Goal: Transaction & Acquisition: Purchase product/service

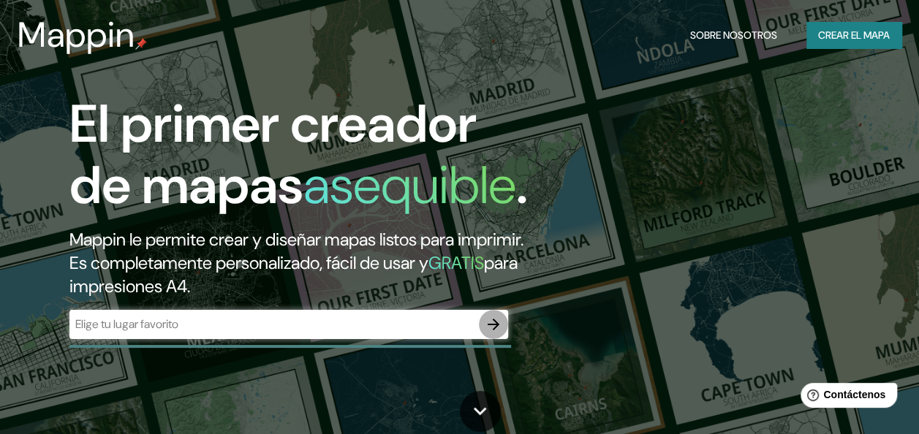
click at [491, 333] on icon "button" at bounding box center [494, 325] width 18 height 18
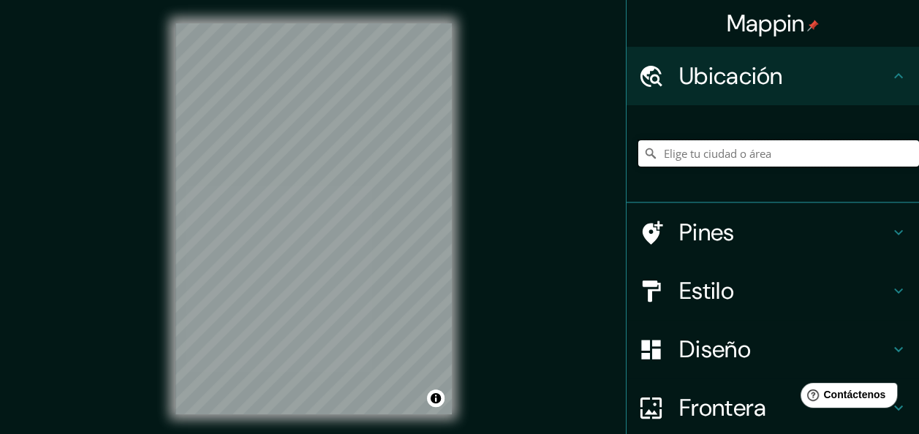
click at [826, 155] on input "Elige tu ciudad o área" at bounding box center [778, 153] width 281 height 26
type input "[GEOGRAPHIC_DATA], [GEOGRAPHIC_DATA], [GEOGRAPHIC_DATA]"
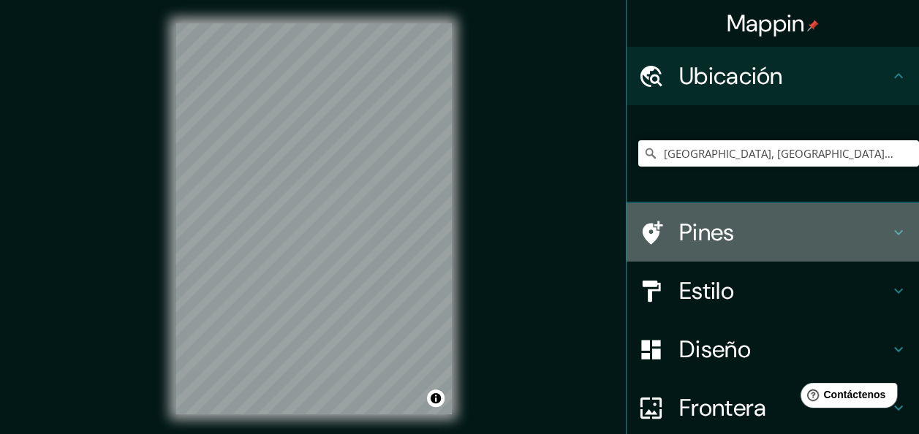
click at [830, 238] on h4 "Pines" at bounding box center [784, 232] width 211 height 29
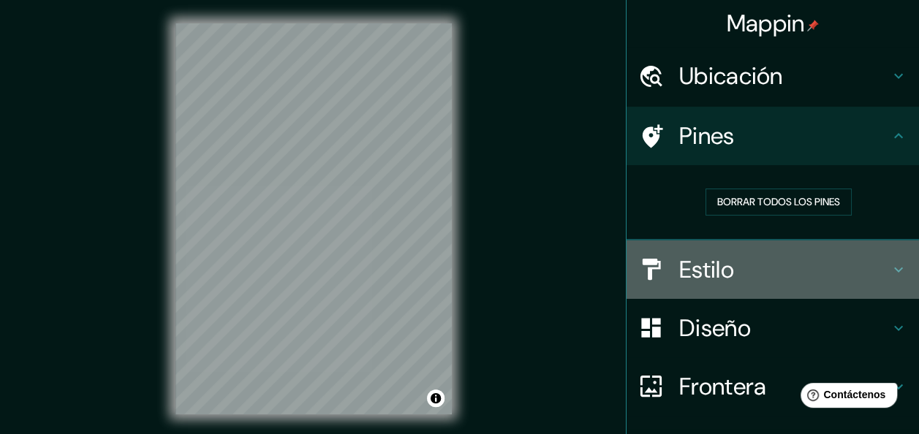
click at [739, 272] on h4 "Estilo" at bounding box center [784, 269] width 211 height 29
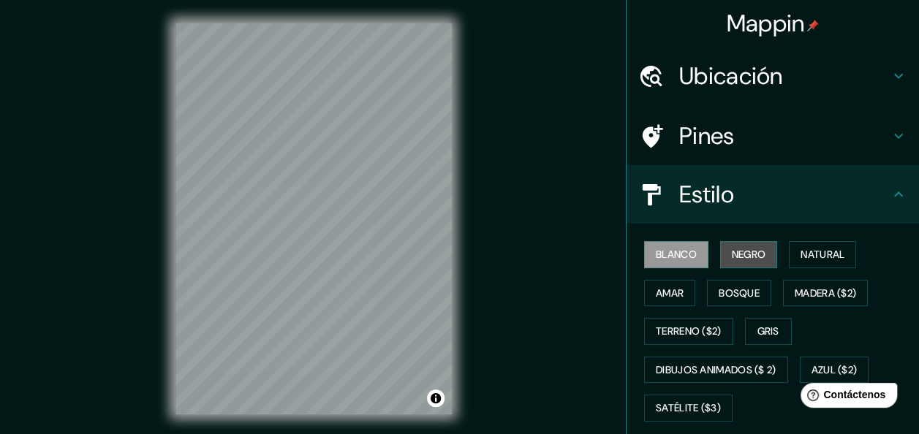
click at [736, 252] on font "Negro" at bounding box center [749, 255] width 34 height 18
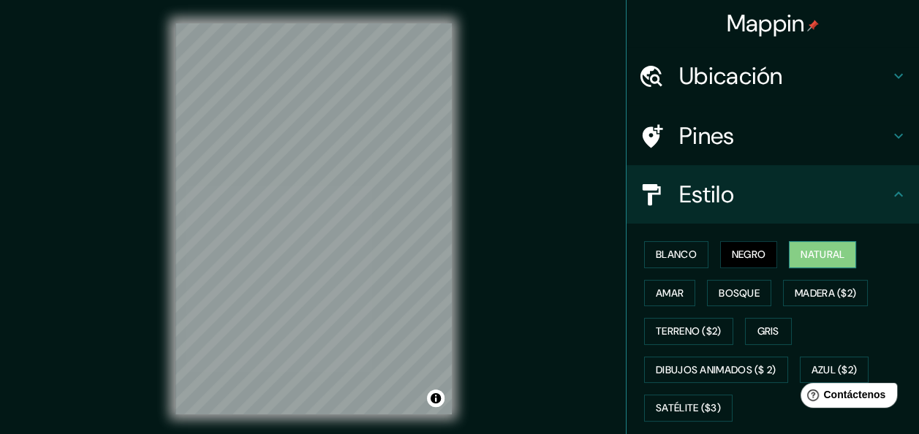
click at [810, 244] on button "Natural" at bounding box center [822, 254] width 67 height 27
click at [664, 293] on font "Amar" at bounding box center [670, 293] width 28 height 18
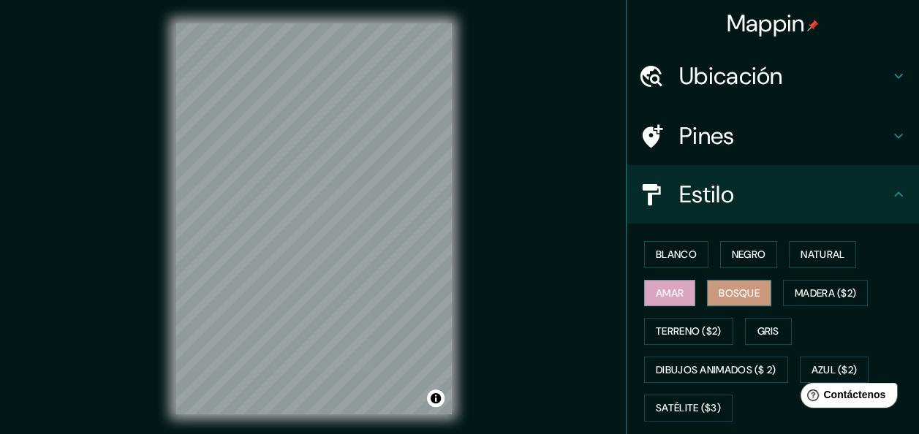
click at [719, 292] on font "Bosque" at bounding box center [739, 293] width 41 height 18
click at [820, 289] on font "Madera ($2)" at bounding box center [825, 293] width 61 height 18
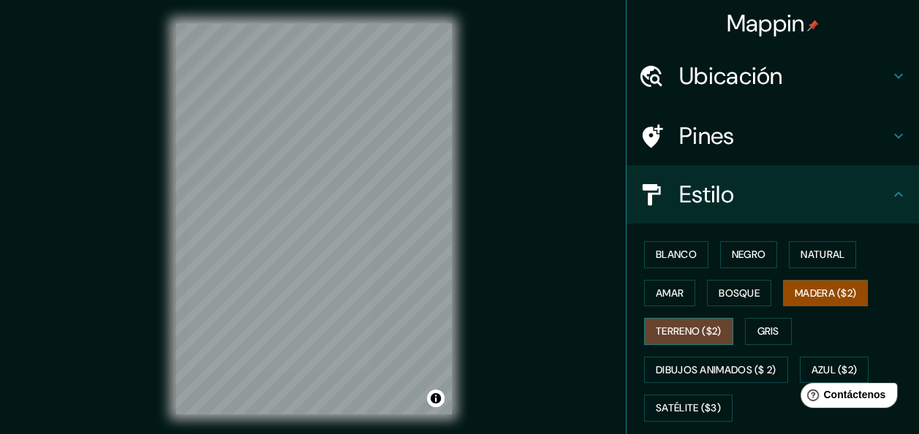
click at [662, 333] on font "Terreno ($2)" at bounding box center [689, 331] width 66 height 18
click at [810, 297] on font "Madera ($2)" at bounding box center [825, 293] width 61 height 18
click at [757, 326] on font "Gris" at bounding box center [768, 331] width 22 height 18
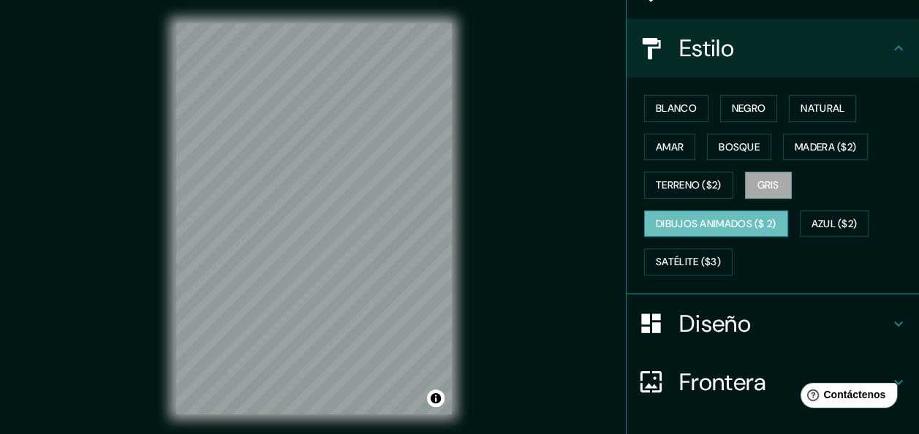
scroll to position [73, 0]
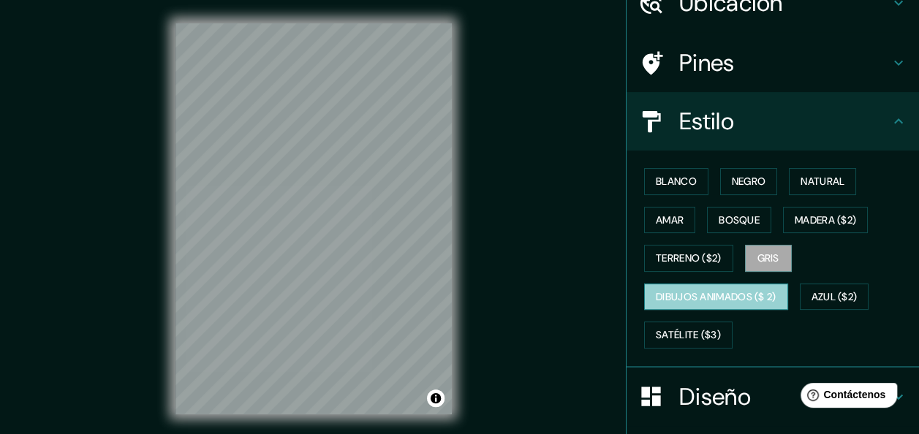
click at [711, 292] on font "Dibujos animados ($ 2)" at bounding box center [716, 297] width 121 height 18
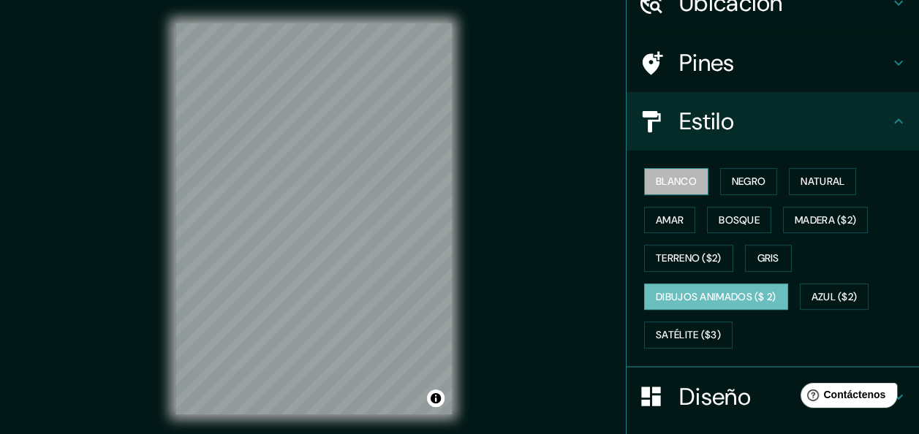
click at [664, 184] on font "Blanco" at bounding box center [676, 182] width 41 height 18
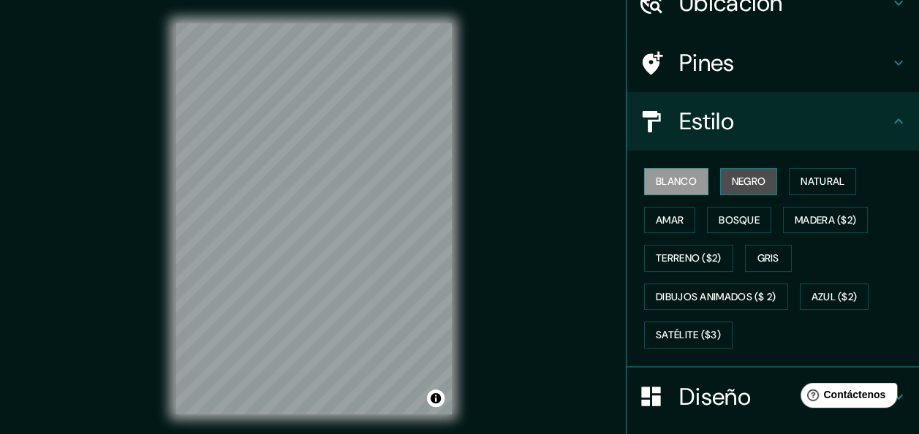
click at [732, 175] on font "Negro" at bounding box center [749, 182] width 34 height 18
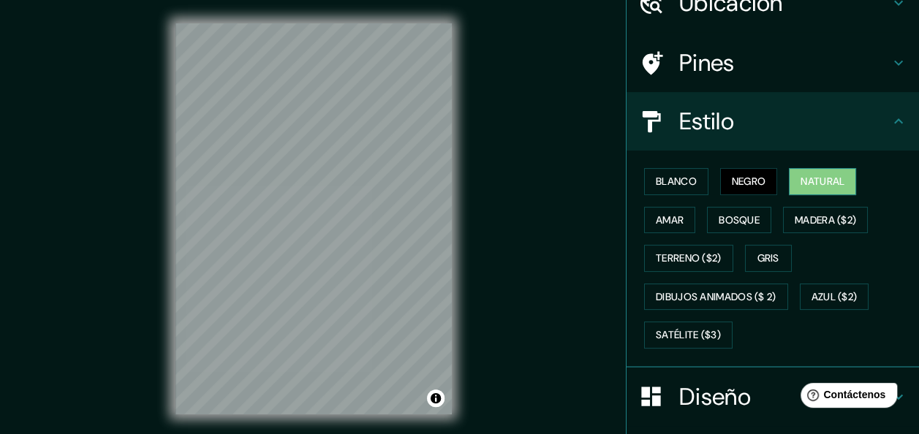
click at [829, 184] on font "Natural" at bounding box center [823, 182] width 44 height 18
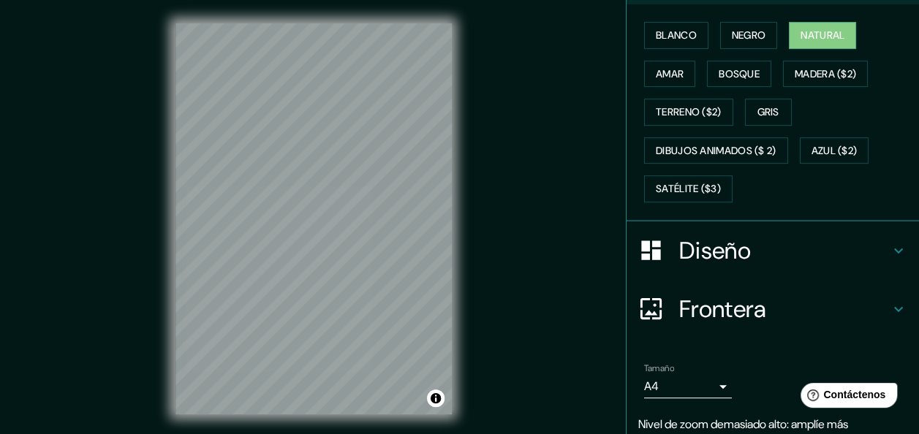
click at [801, 252] on h4 "Diseño" at bounding box center [784, 250] width 211 height 29
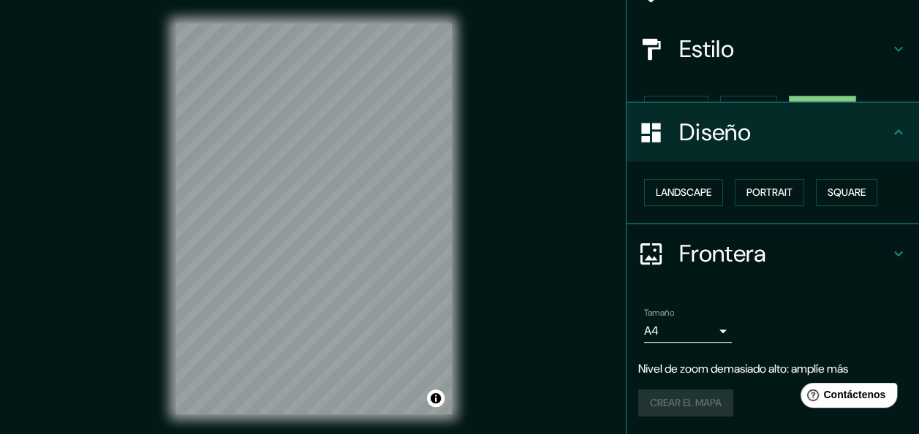
scroll to position [120, 0]
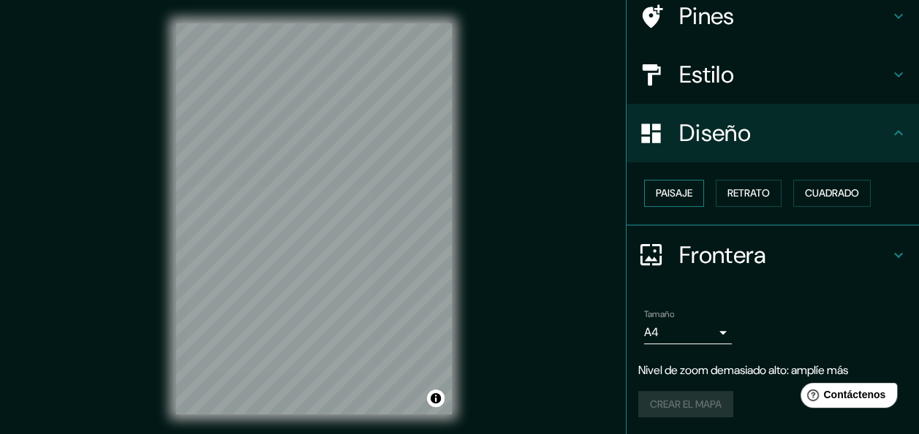
click at [662, 193] on font "Paisaje" at bounding box center [674, 193] width 37 height 18
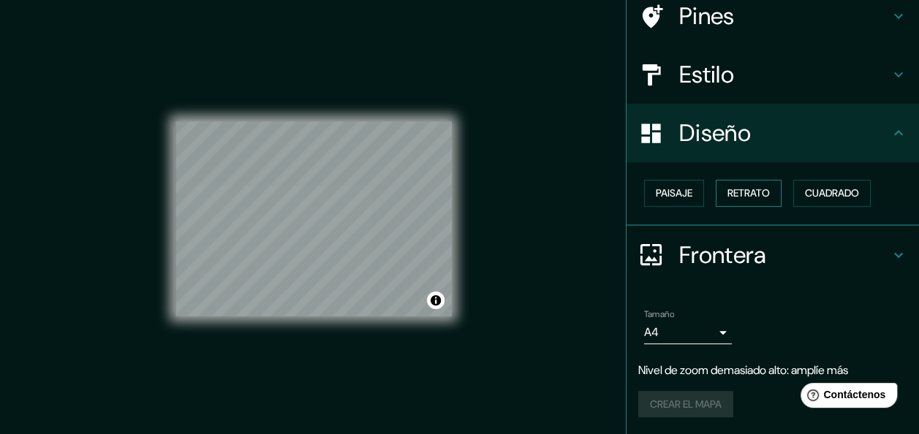
click at [748, 202] on font "Retrato" at bounding box center [749, 193] width 42 height 18
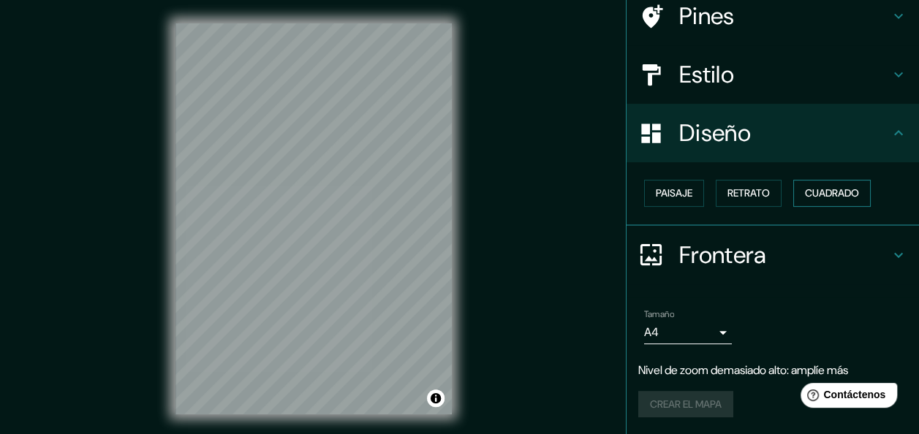
click at [823, 188] on font "Cuadrado" at bounding box center [832, 193] width 54 height 18
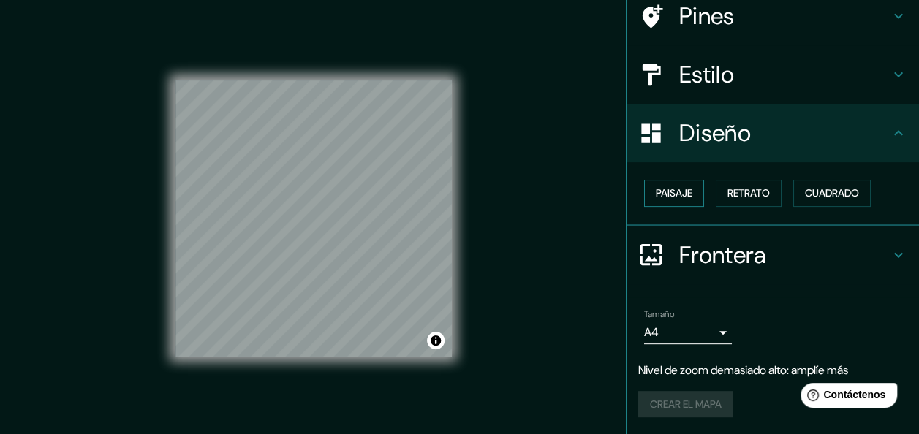
click at [660, 202] on font "Paisaje" at bounding box center [674, 193] width 37 height 18
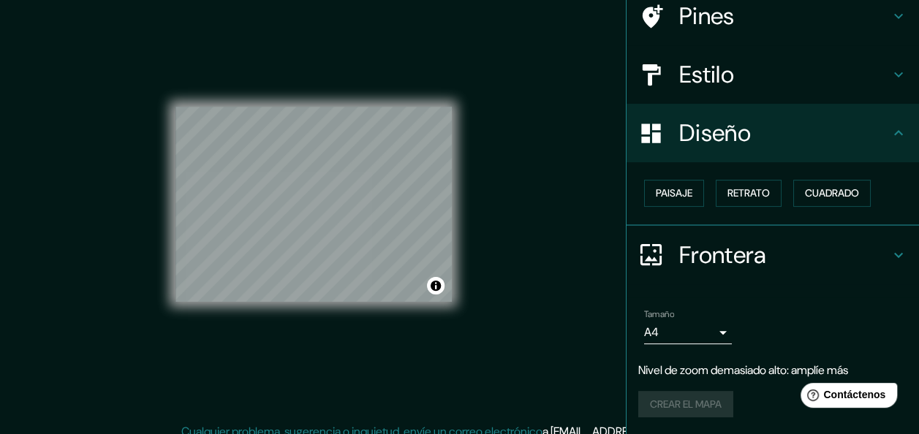
scroll to position [26, 0]
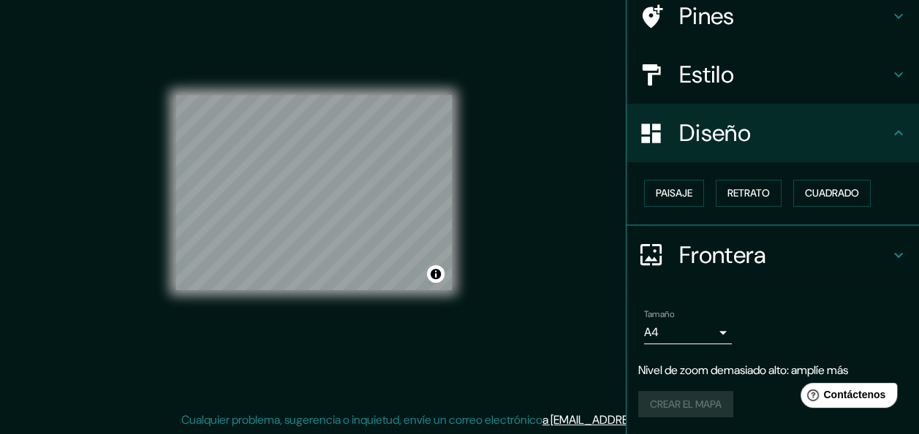
click at [893, 249] on icon at bounding box center [899, 255] width 18 height 18
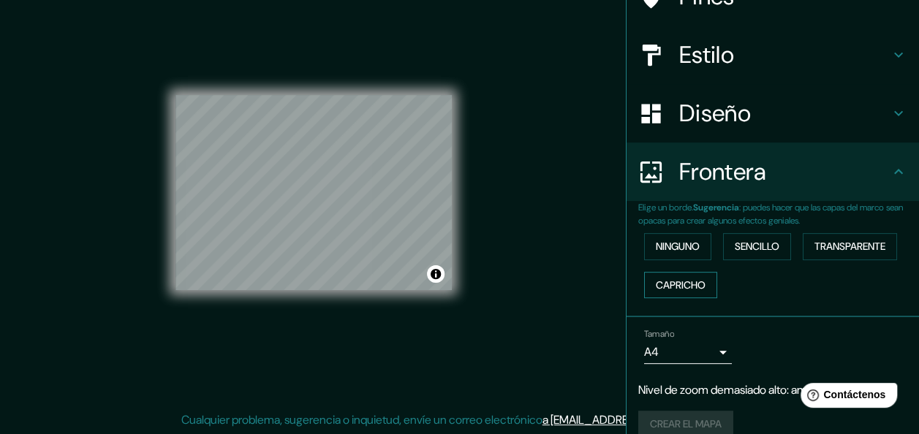
scroll to position [159, 0]
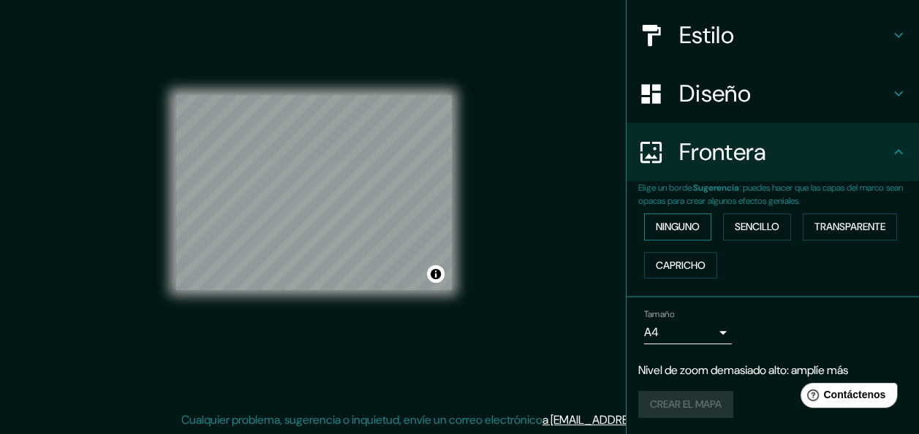
click at [667, 224] on font "Ninguno" at bounding box center [678, 227] width 44 height 18
click at [757, 224] on font "Sencillo" at bounding box center [757, 227] width 45 height 18
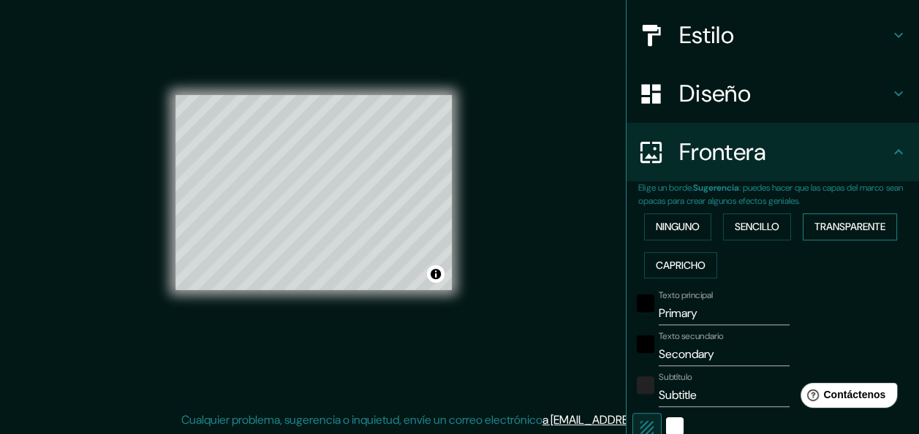
click at [852, 225] on font "Transparente" at bounding box center [850, 227] width 71 height 18
click at [703, 259] on button "Capricho" at bounding box center [680, 265] width 73 height 27
click at [658, 226] on font "Ninguno" at bounding box center [678, 227] width 44 height 18
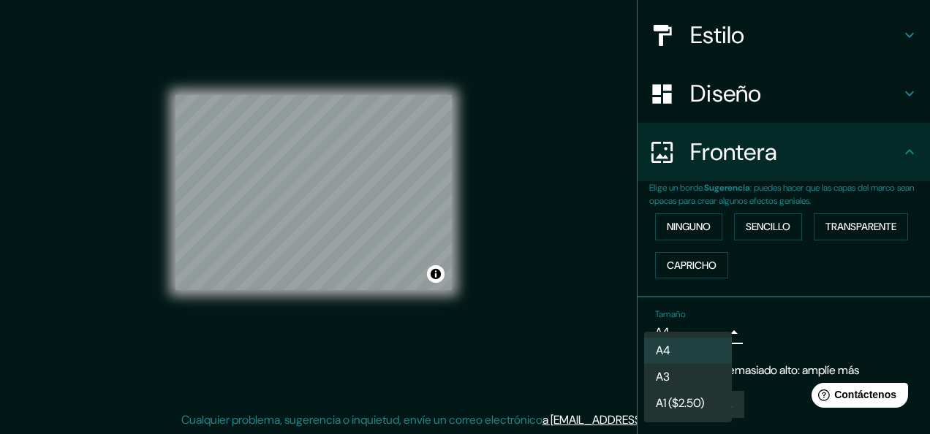
click at [709, 333] on body "Mappin Ubicación [GEOGRAPHIC_DATA], [GEOGRAPHIC_DATA], [GEOGRAPHIC_DATA] [GEOGR…" at bounding box center [465, 191] width 930 height 434
click at [691, 379] on li "A3" at bounding box center [688, 377] width 88 height 26
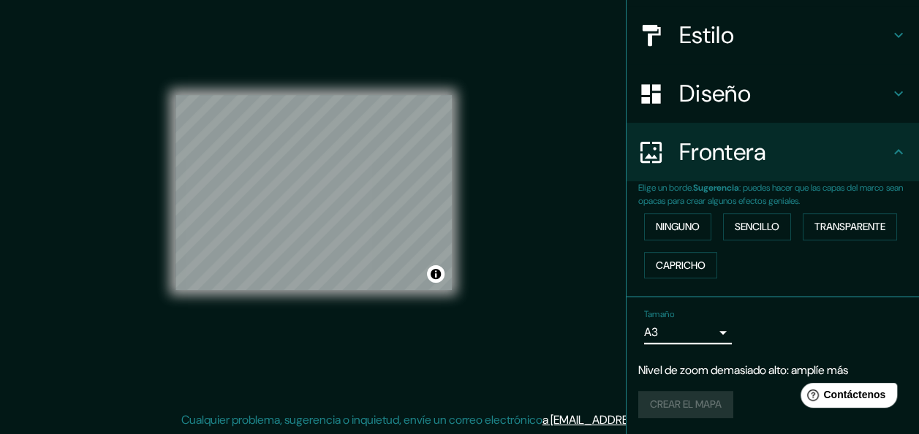
click at [722, 330] on div "Tamaño A3 a4" at bounding box center [772, 326] width 269 height 47
click at [699, 333] on body "Mappin Ubicación [GEOGRAPHIC_DATA], [GEOGRAPHIC_DATA], [GEOGRAPHIC_DATA] [GEOGR…" at bounding box center [459, 191] width 919 height 434
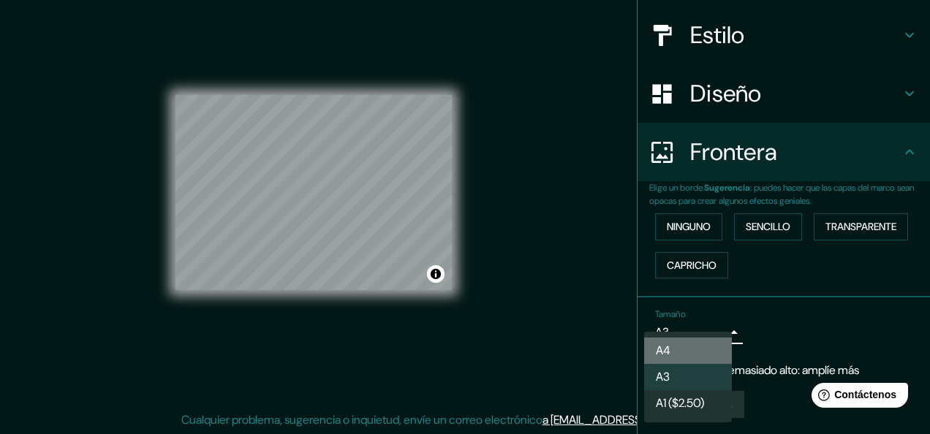
click at [672, 348] on li "A4" at bounding box center [688, 351] width 88 height 26
type input "single"
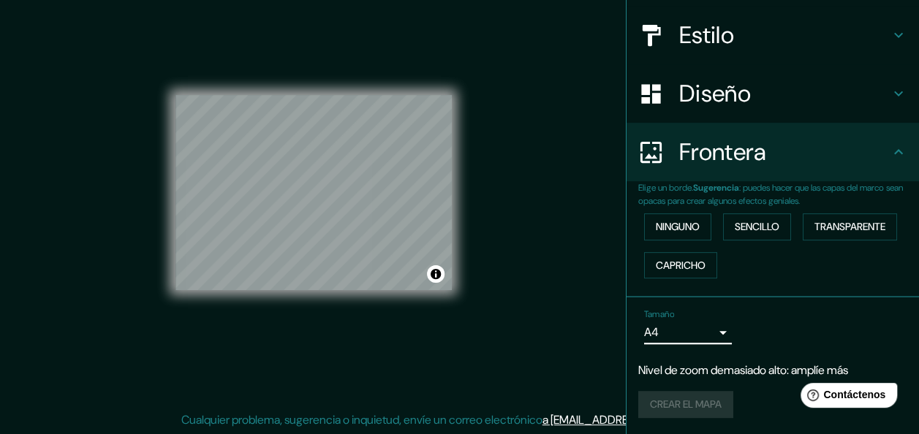
click at [685, 407] on div "Crear el mapa" at bounding box center [772, 404] width 269 height 27
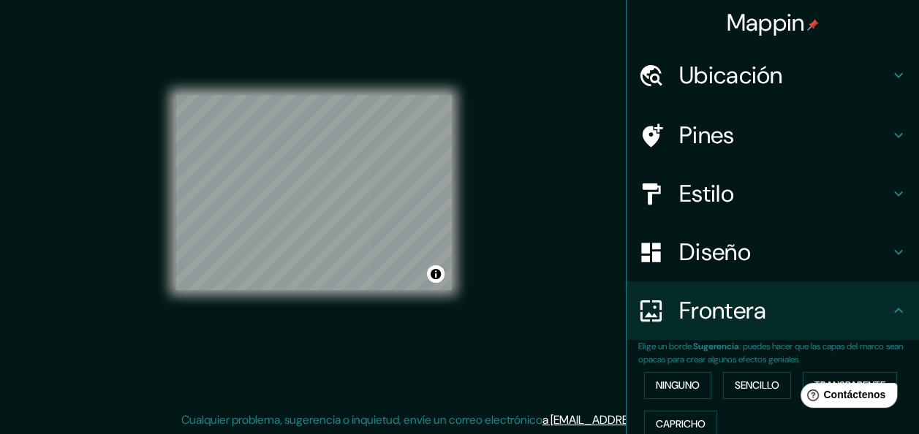
scroll to position [0, 0]
